Goal: Download file/media

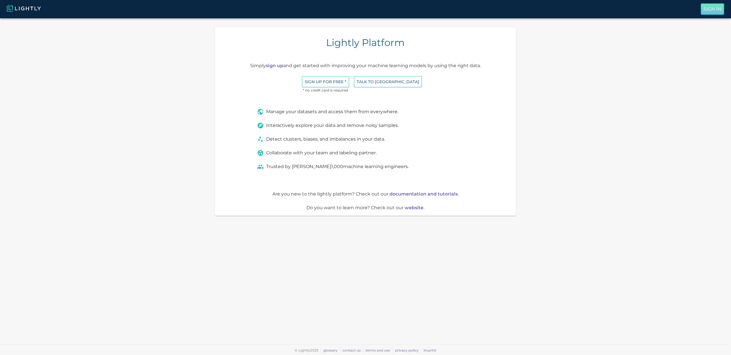
click at [704, 7] on p "Sign In" at bounding box center [712, 9] width 18 height 7
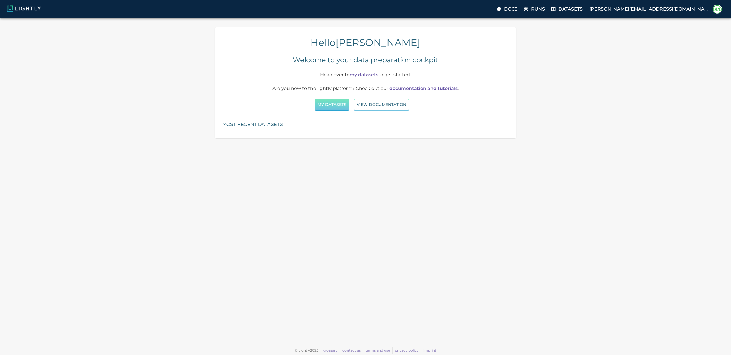
click at [340, 107] on button "My Datasets" at bounding box center [332, 105] width 35 height 12
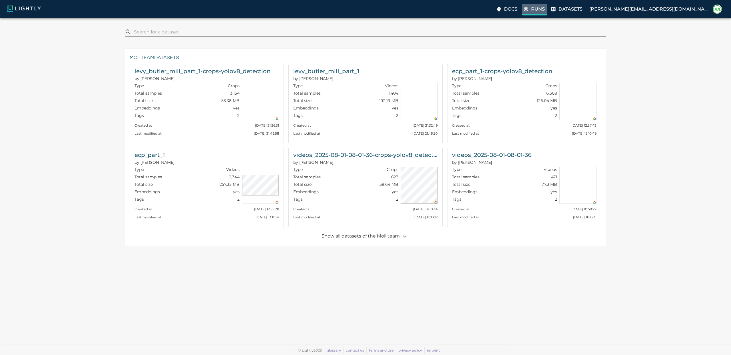
click at [547, 8] on label "Runs" at bounding box center [534, 9] width 25 height 11
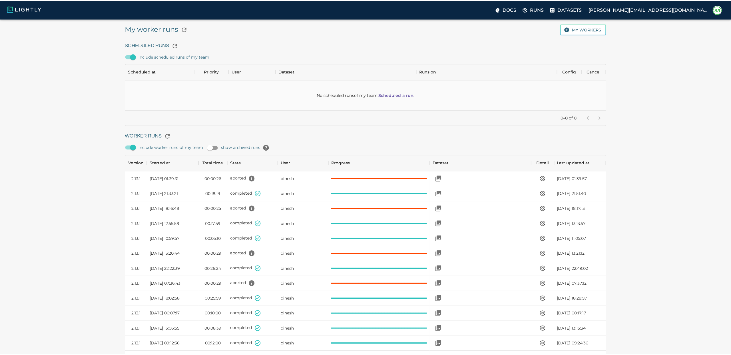
scroll to position [383, 473]
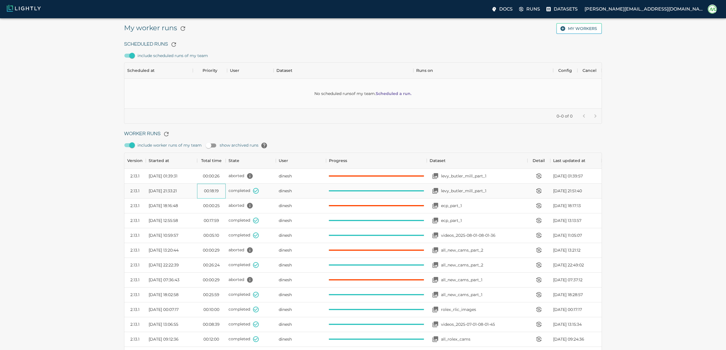
click at [198, 194] on div "00:18:19" at bounding box center [211, 191] width 29 height 15
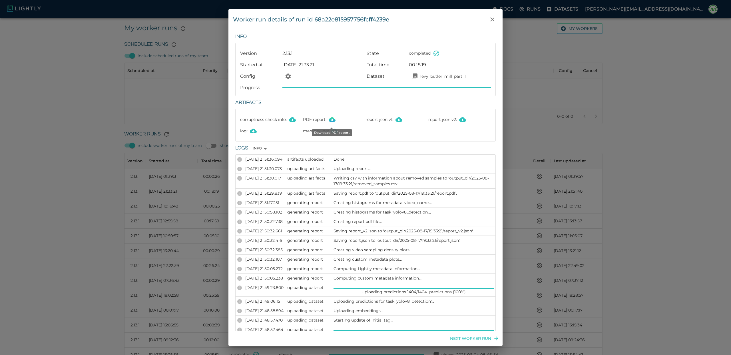
click at [331, 118] on icon "Download PDF report" at bounding box center [332, 119] width 7 height 7
